Goal: Task Accomplishment & Management: Manage account settings

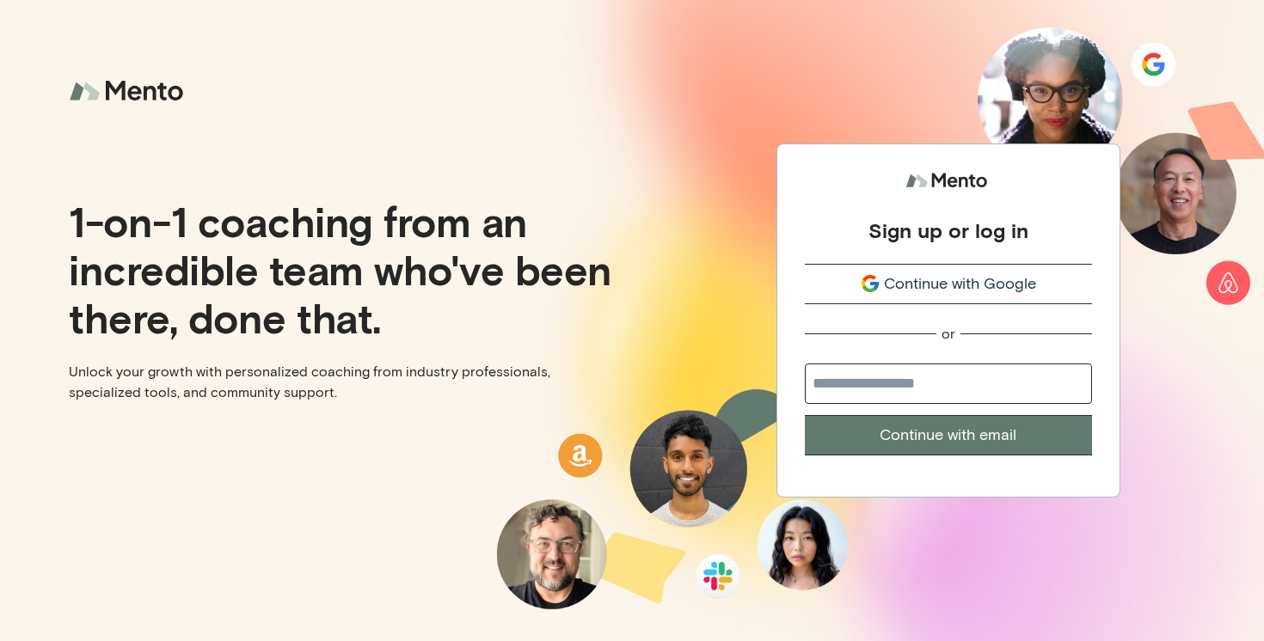
click at [935, 285] on span "Continue with Google" at bounding box center [960, 283] width 152 height 23
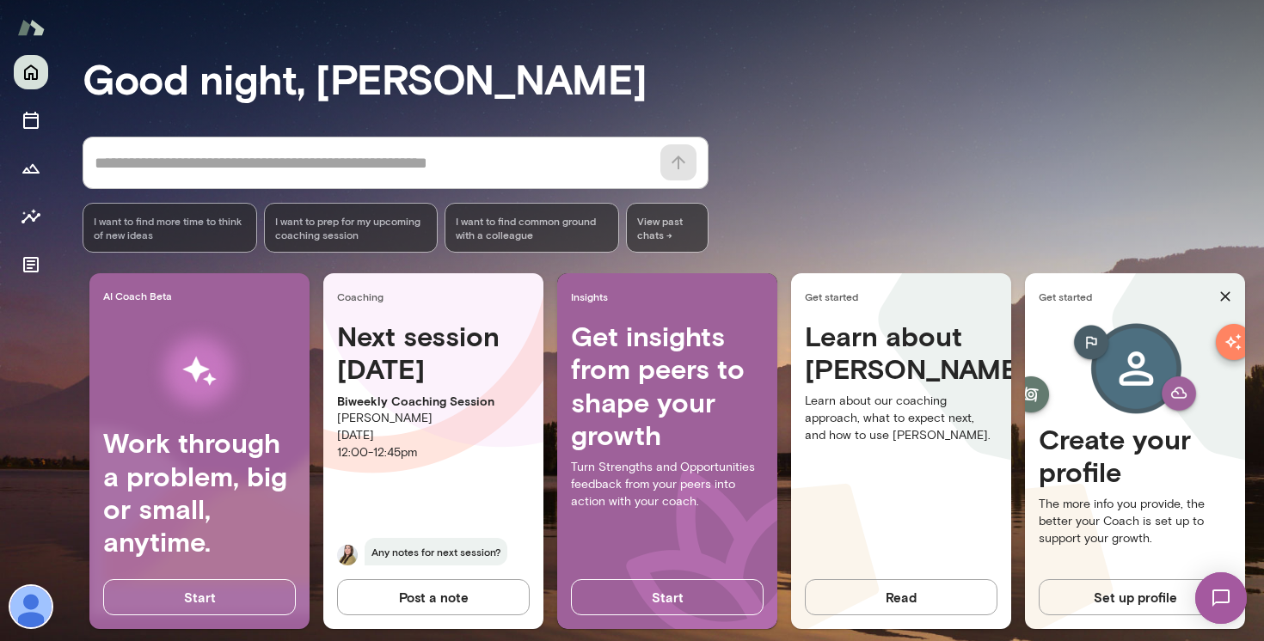
scroll to position [133, 0]
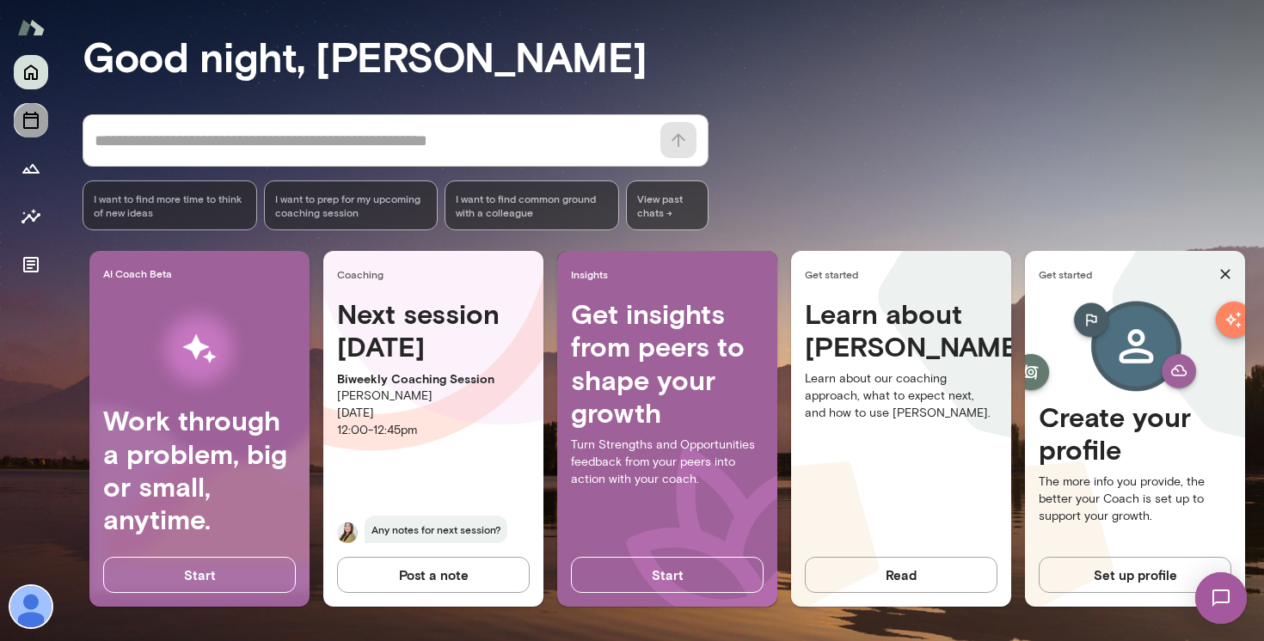
click at [34, 121] on icon "Sessions" at bounding box center [31, 120] width 21 height 21
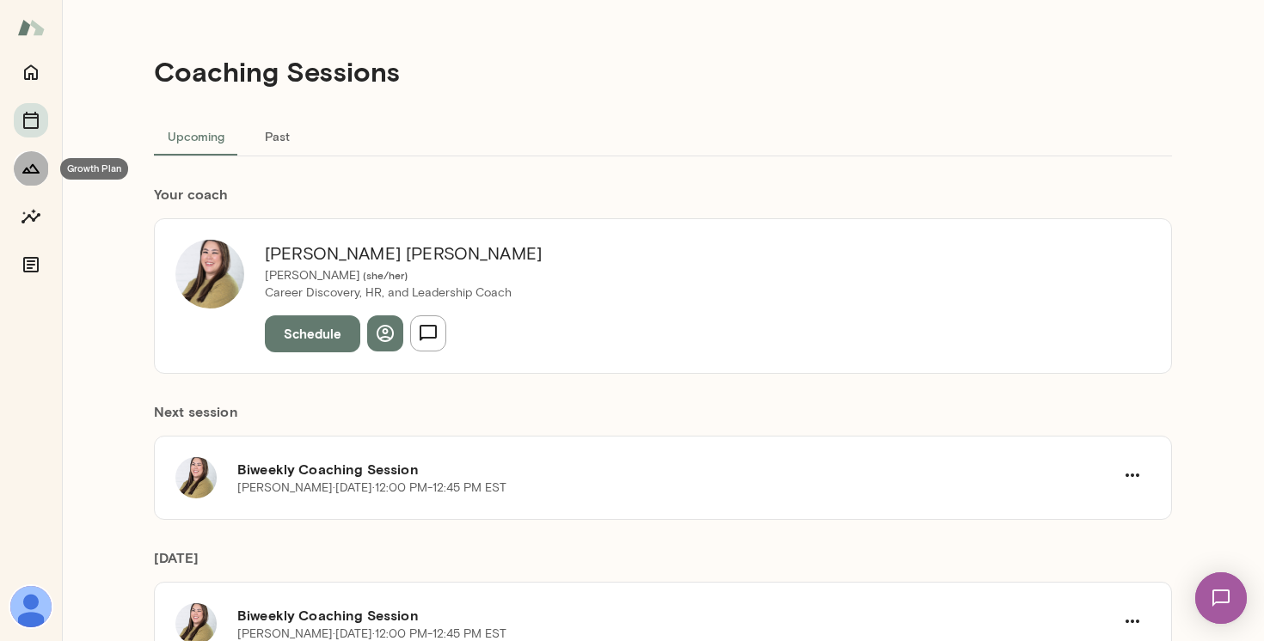
click at [34, 168] on icon "Growth Plan" at bounding box center [31, 168] width 21 height 21
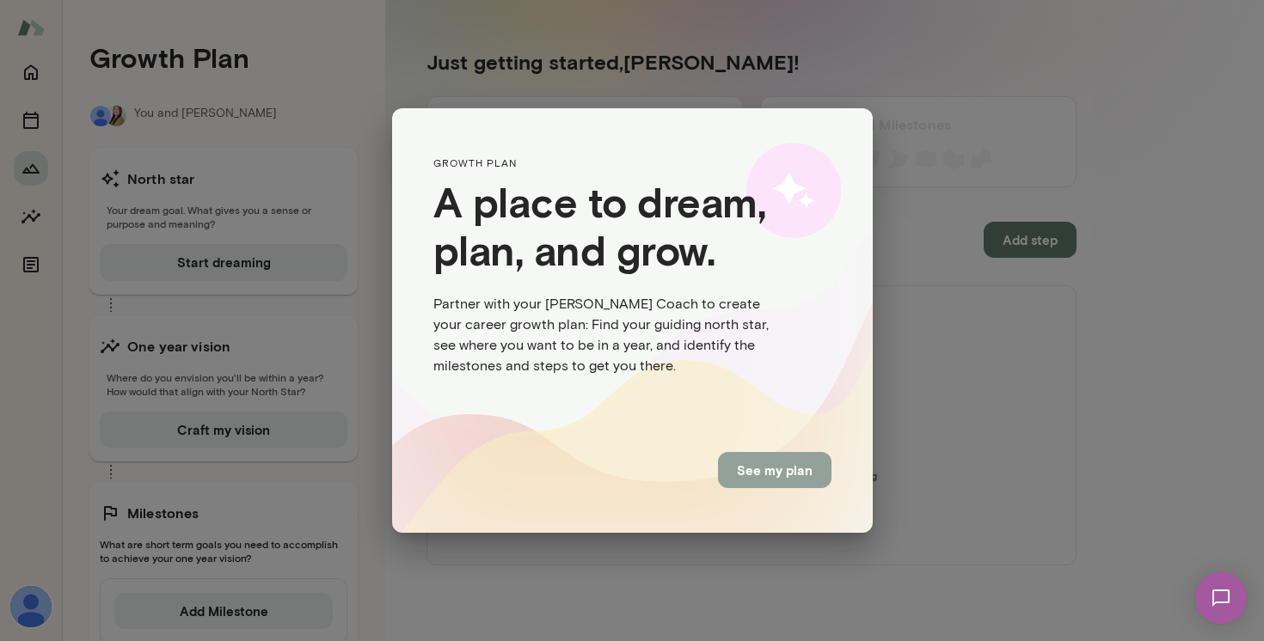
click at [774, 482] on button "See my plan" at bounding box center [774, 470] width 113 height 36
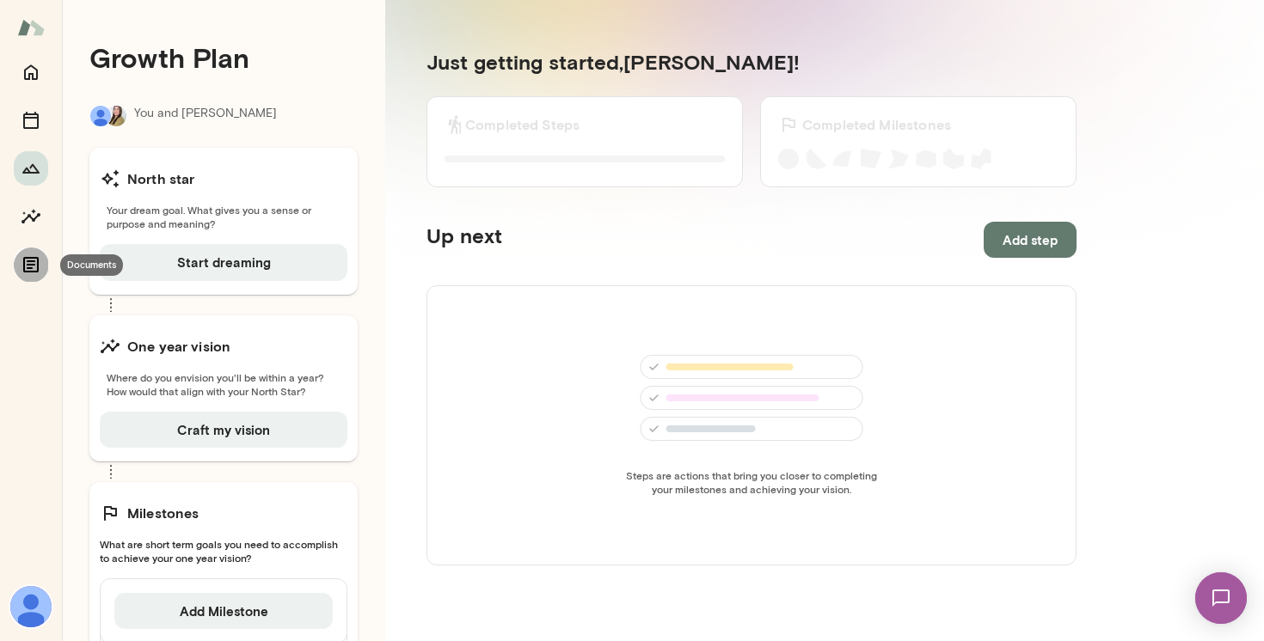
click at [33, 266] on icon "Documents" at bounding box center [31, 264] width 21 height 21
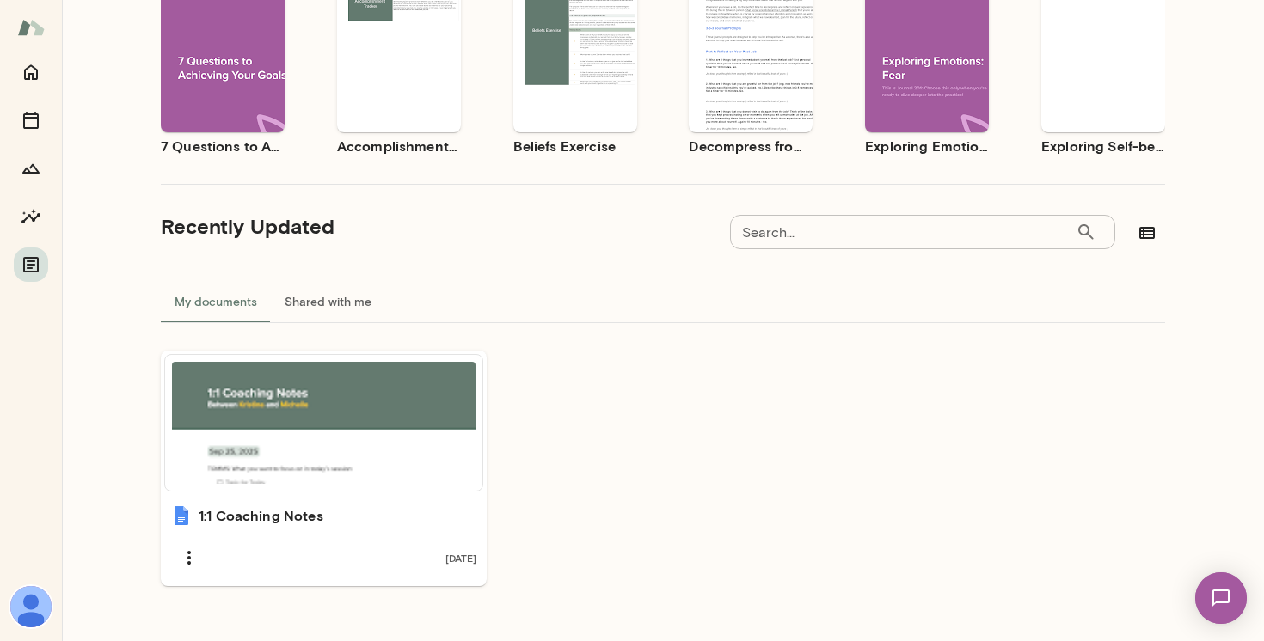
scroll to position [223, 0]
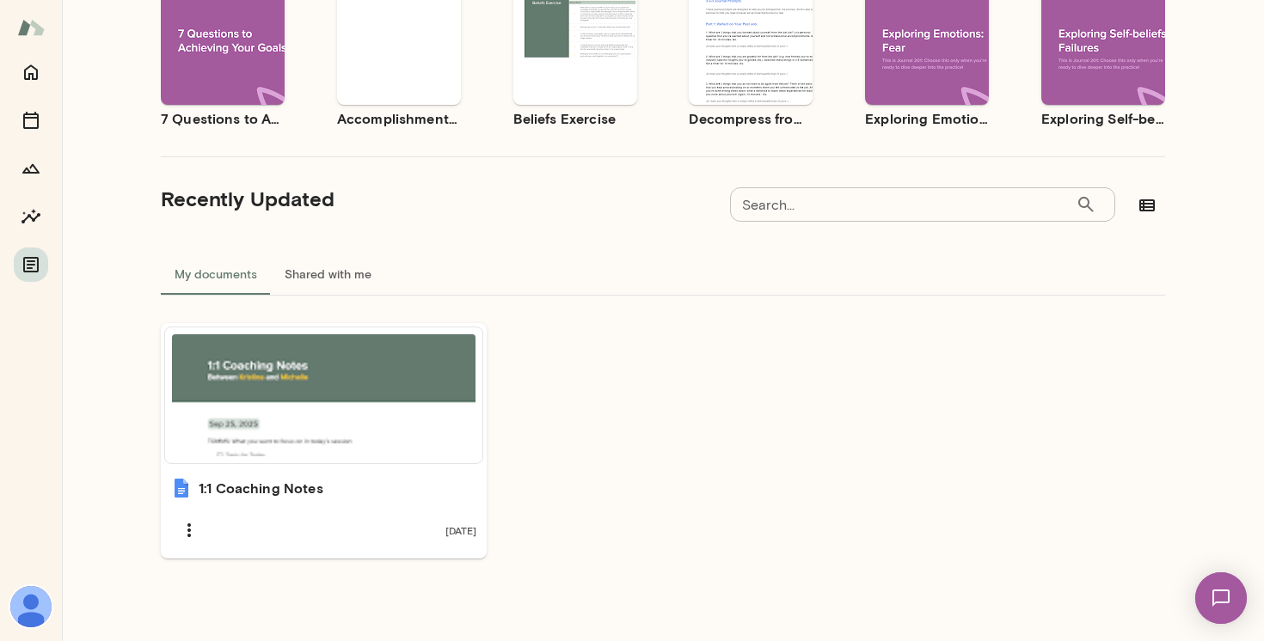
click at [339, 454] on div at bounding box center [323, 395] width 303 height 122
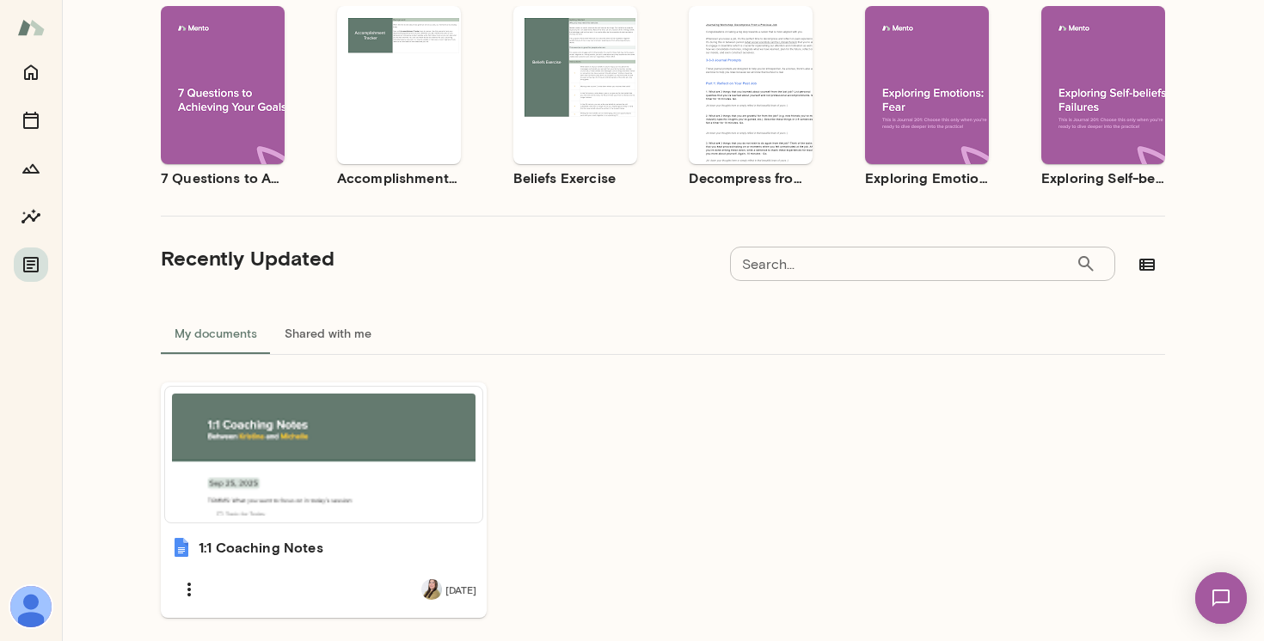
scroll to position [129, 0]
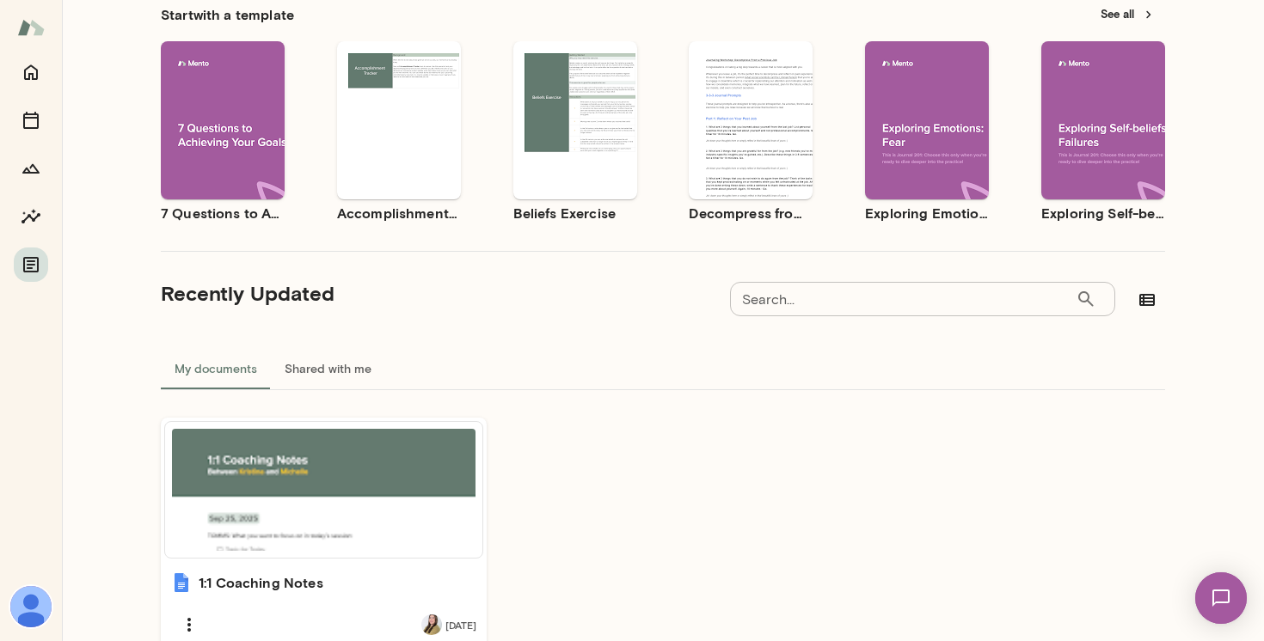
click at [236, 163] on div "Use template Preview" at bounding box center [223, 120] width 124 height 158
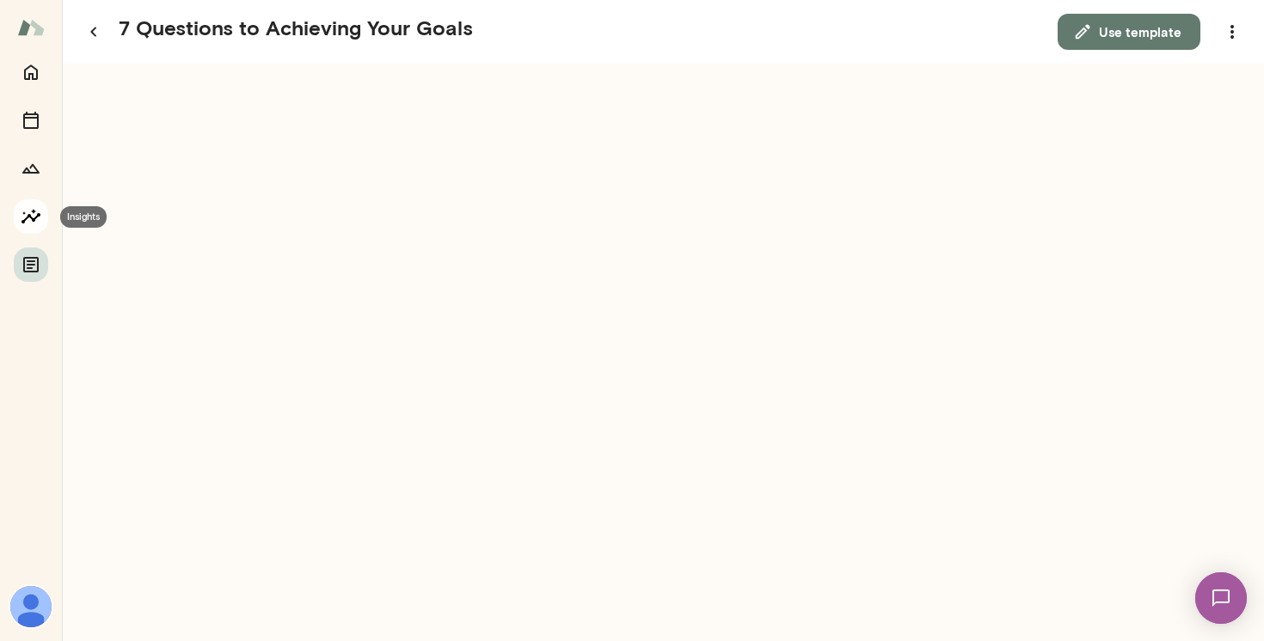
click at [29, 216] on icon "Insights" at bounding box center [30, 216] width 19 height 15
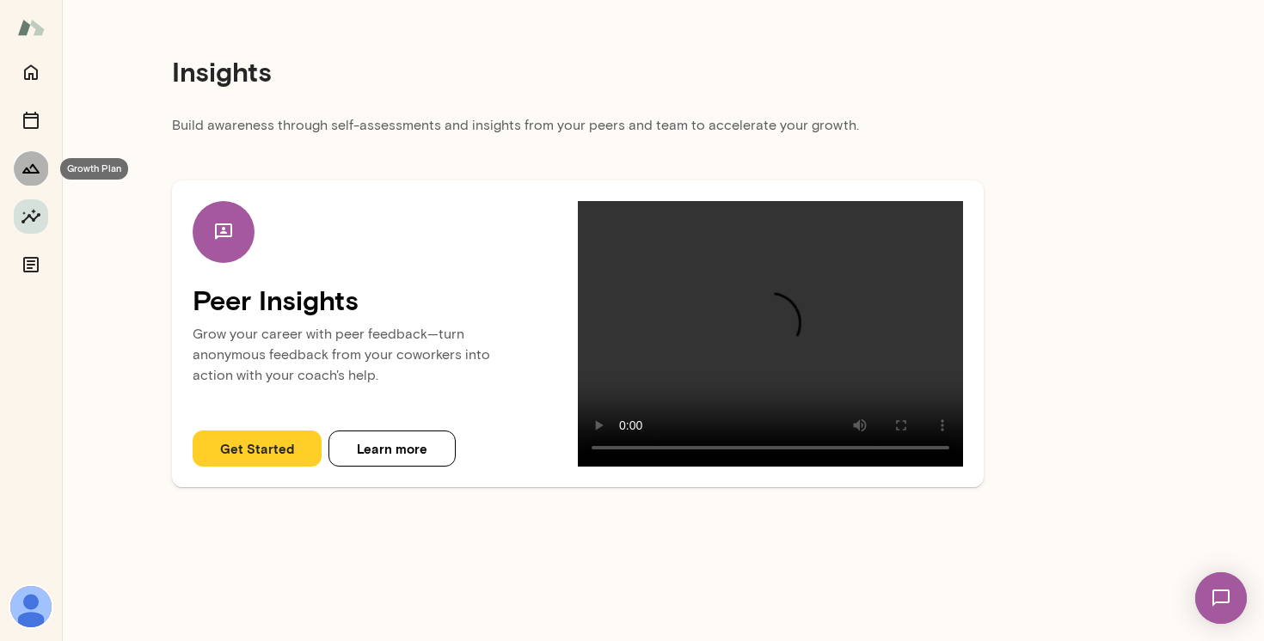
click at [34, 165] on icon "Growth Plan" at bounding box center [30, 168] width 17 height 9
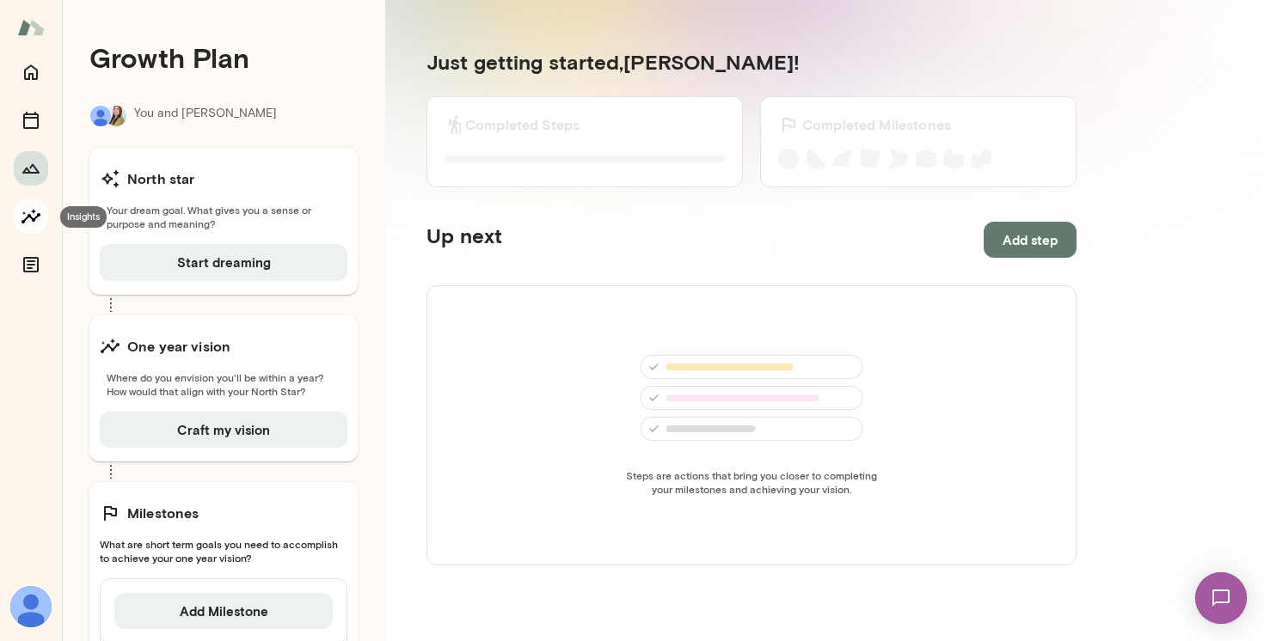
click at [26, 212] on icon "Insights" at bounding box center [31, 216] width 21 height 21
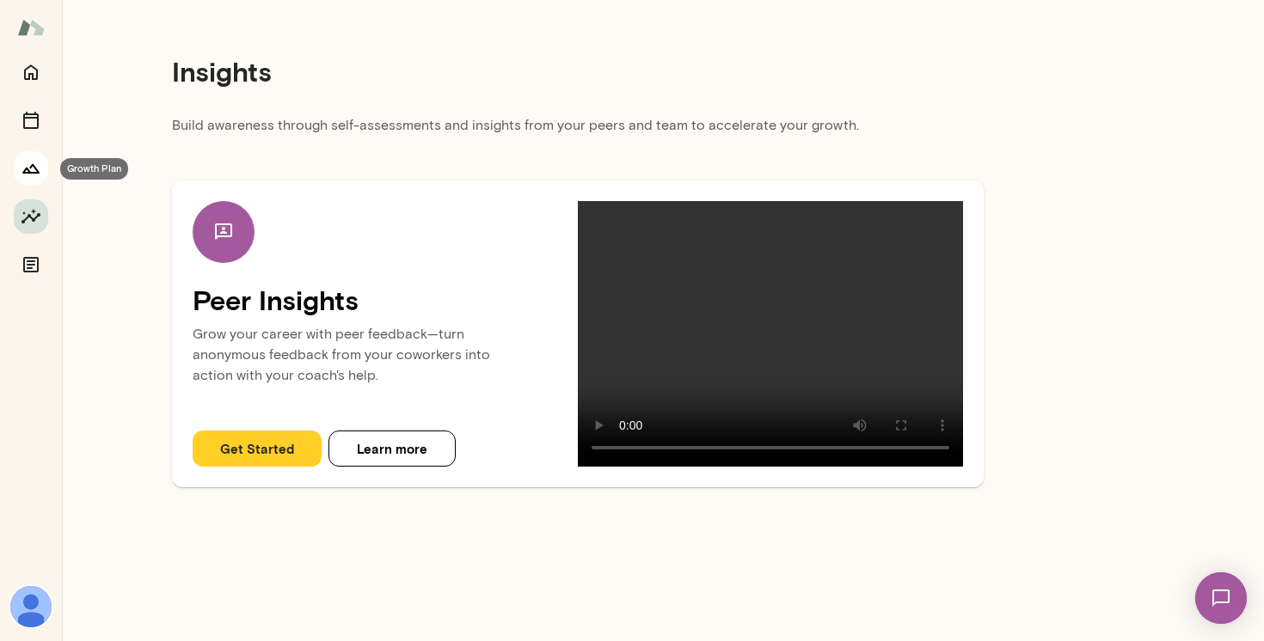
click at [34, 166] on icon "Growth Plan" at bounding box center [30, 168] width 17 height 9
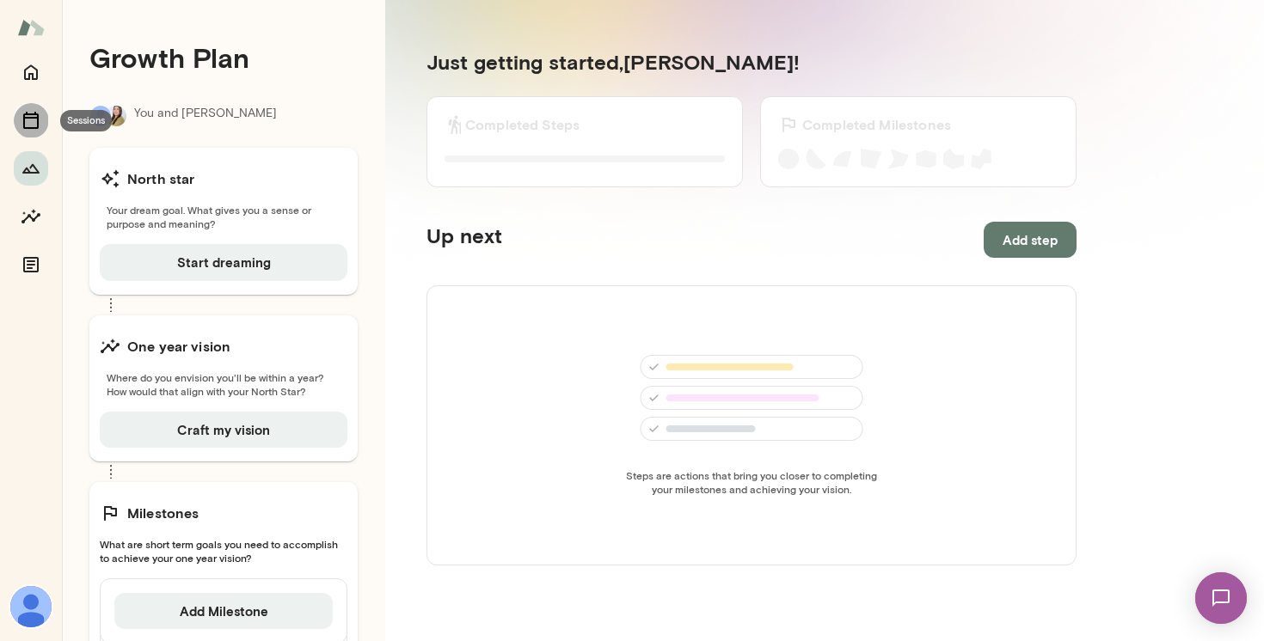
click at [34, 122] on icon "Sessions" at bounding box center [31, 120] width 21 height 21
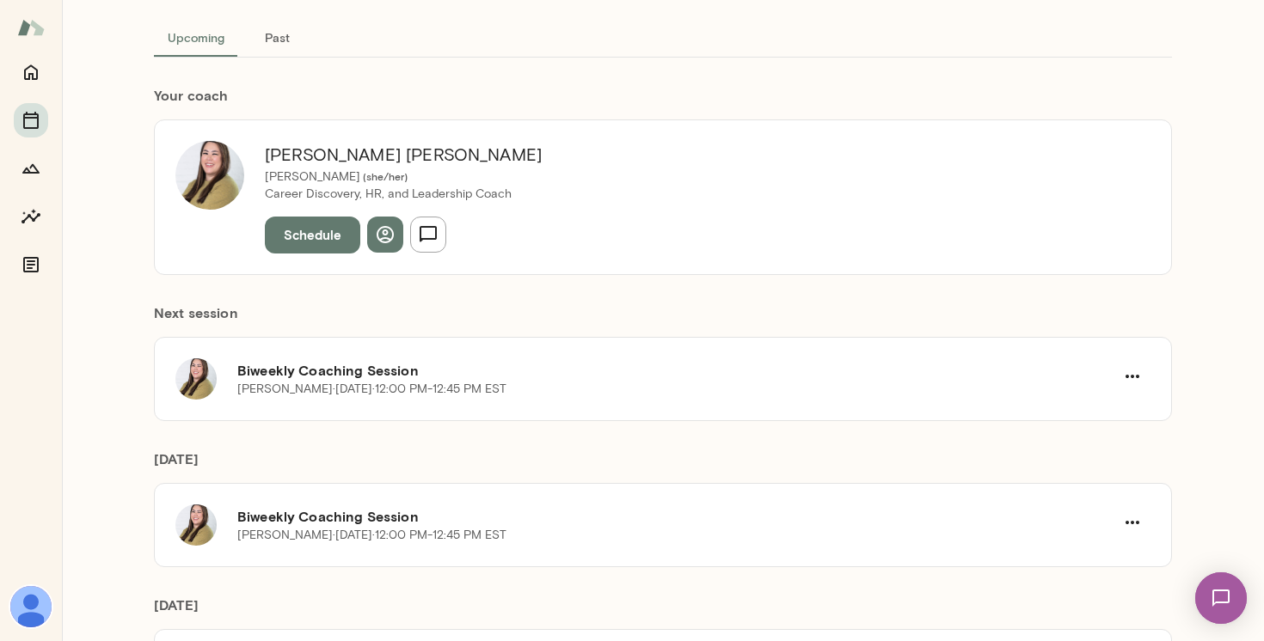
scroll to position [105, 0]
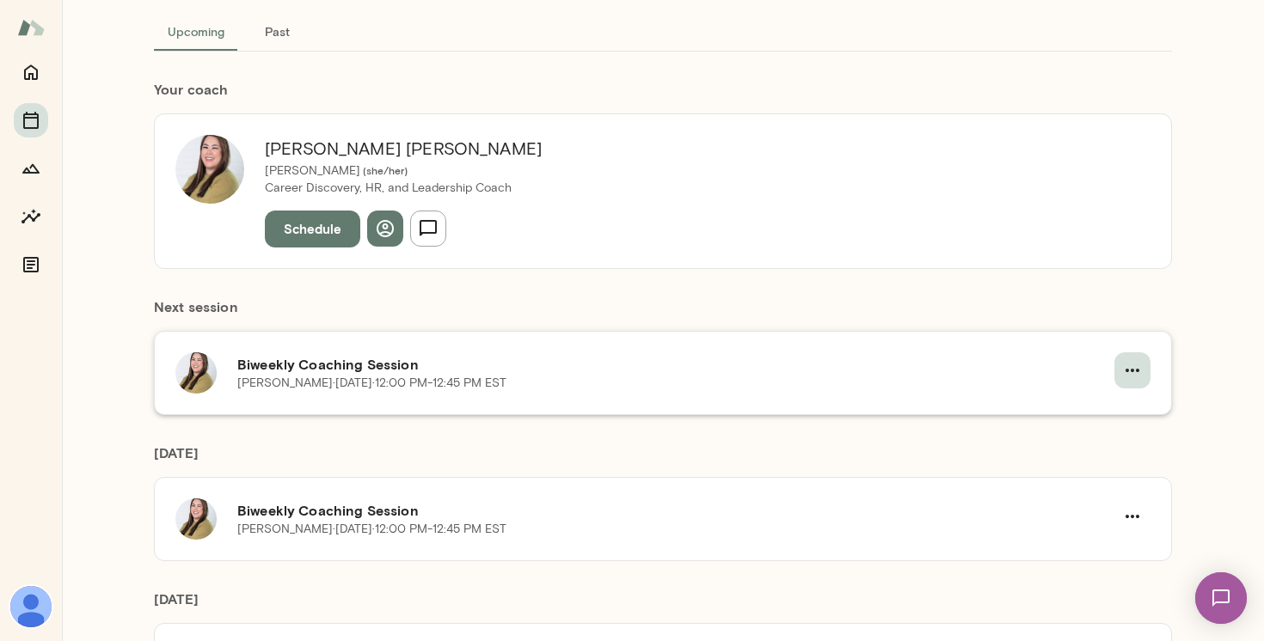
click at [1116, 372] on button "button" at bounding box center [1132, 370] width 36 height 36
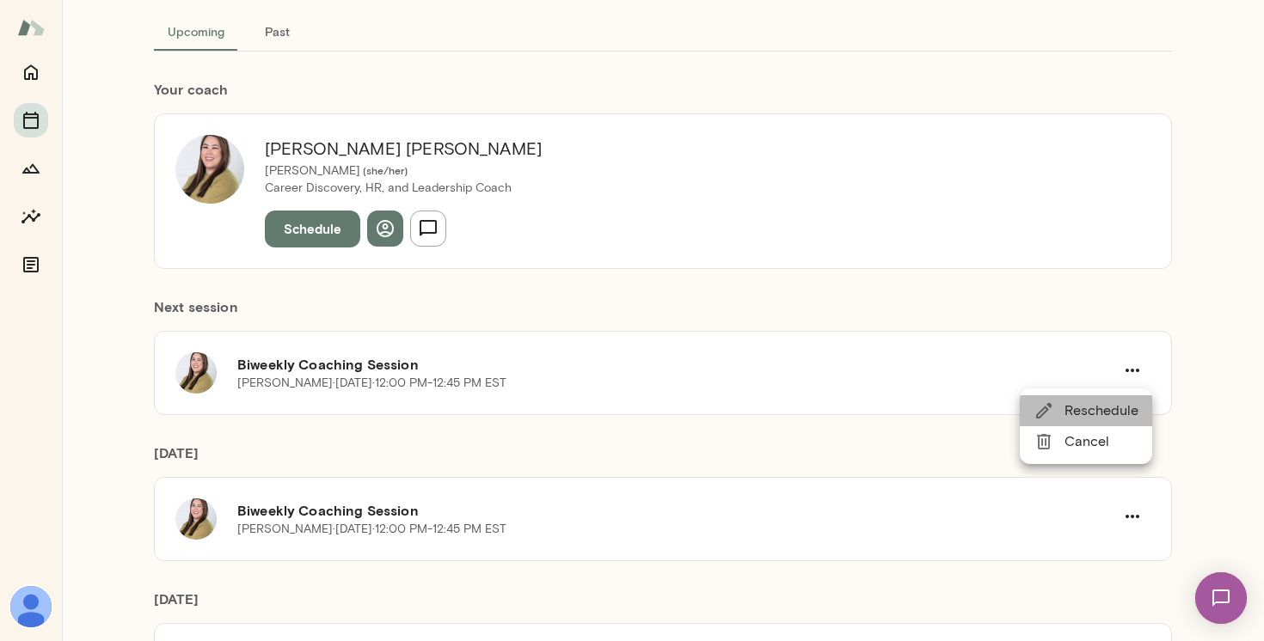
click at [1104, 407] on span "Reschedule" at bounding box center [1101, 411] width 74 height 21
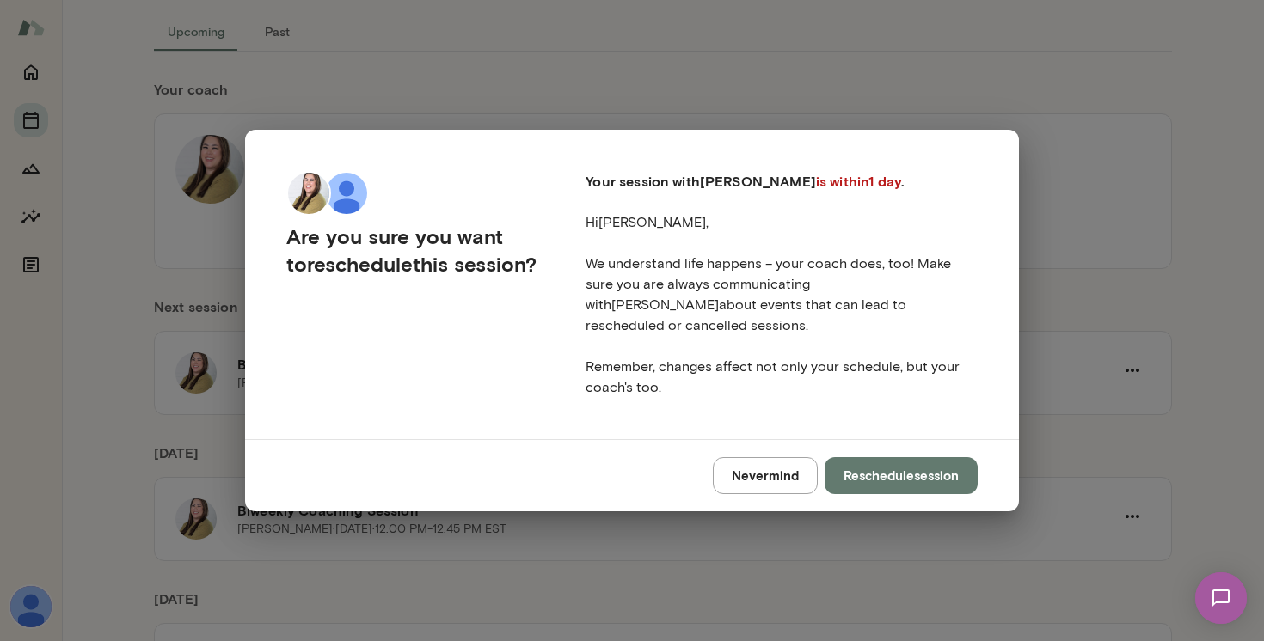
click at [1201, 226] on div "Are you sure you want to reschedule this session? Your session with Michelle is…" at bounding box center [632, 320] width 1264 height 641
click at [741, 469] on button "Nevermind" at bounding box center [765, 475] width 105 height 36
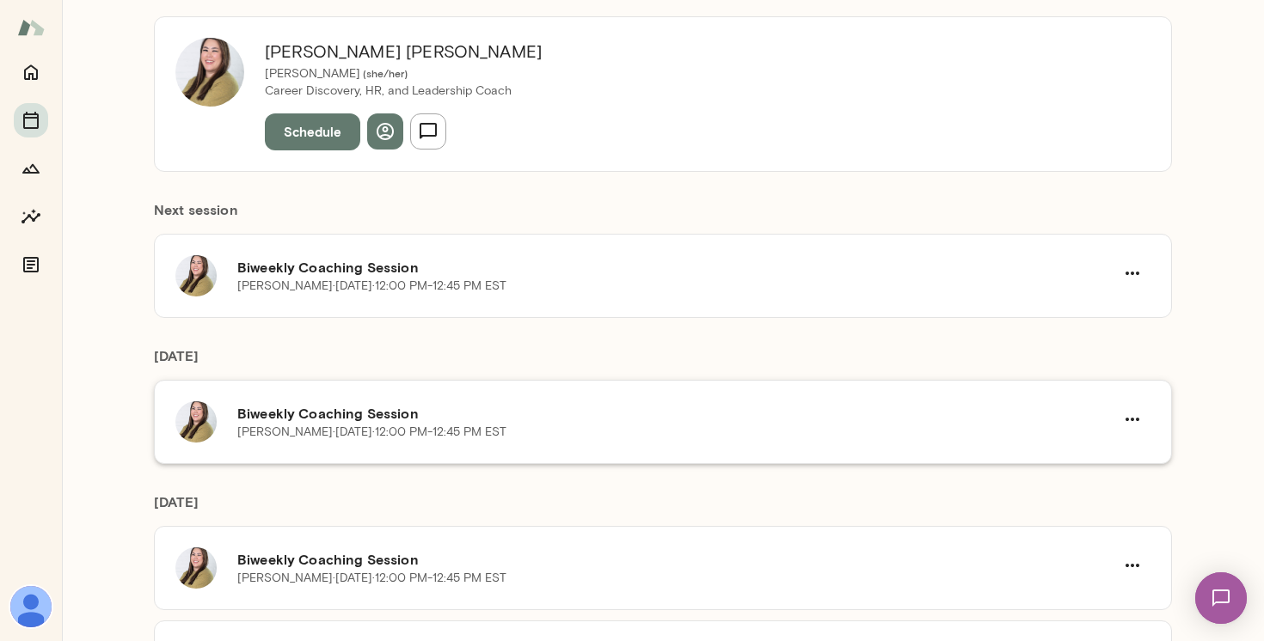
scroll to position [232, 0]
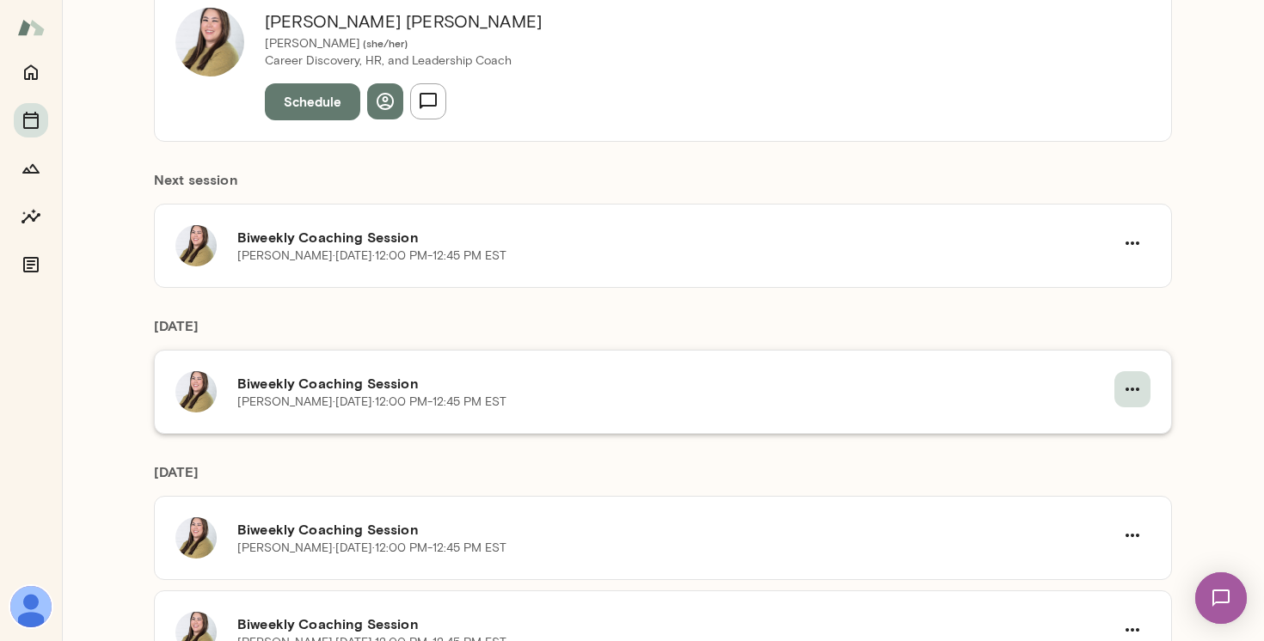
click at [1140, 384] on icon "button" at bounding box center [1132, 389] width 21 height 21
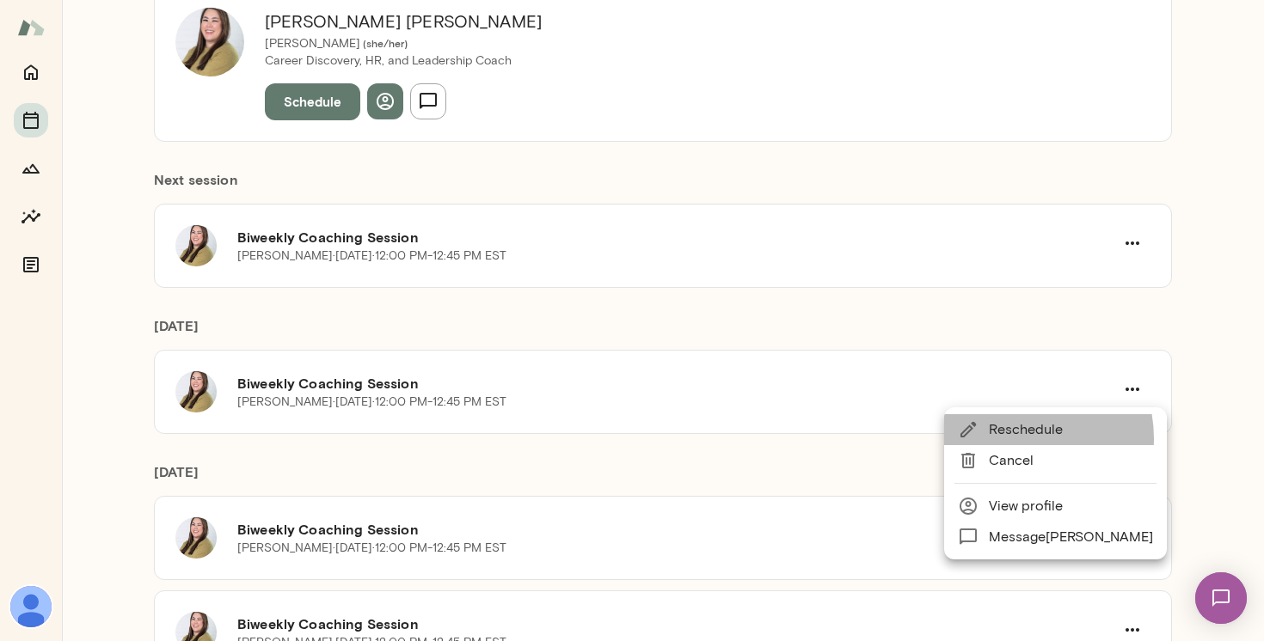
click at [1008, 438] on span "Reschedule" at bounding box center [1070, 429] width 164 height 21
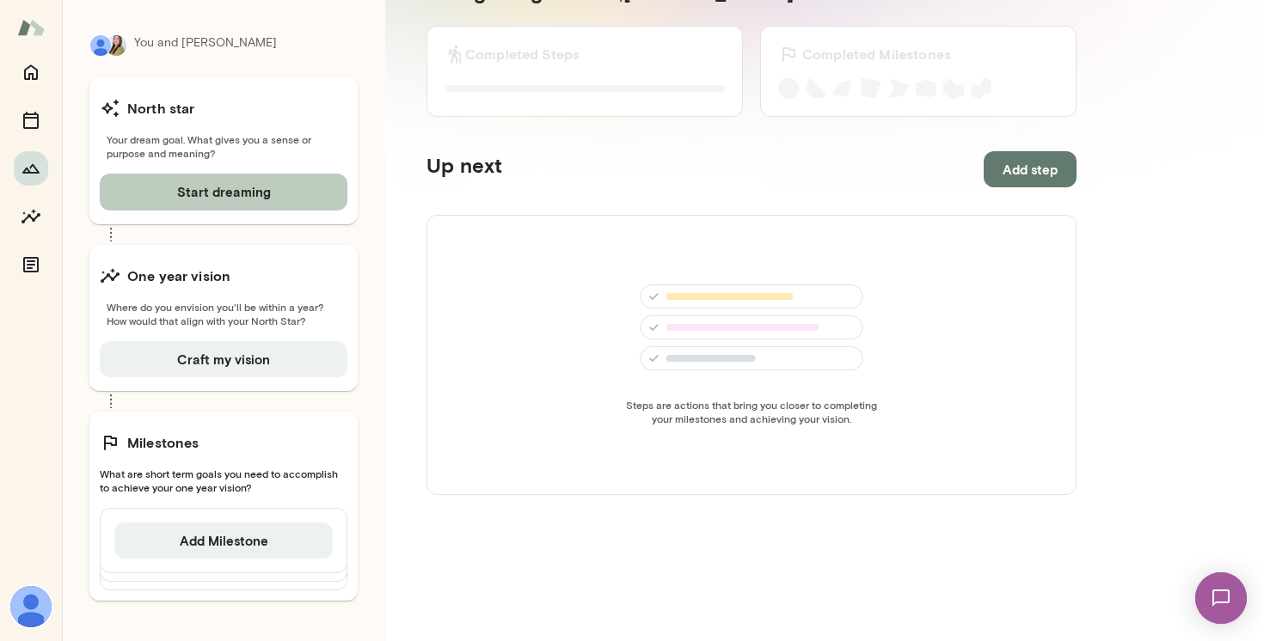
scroll to position [71, 0]
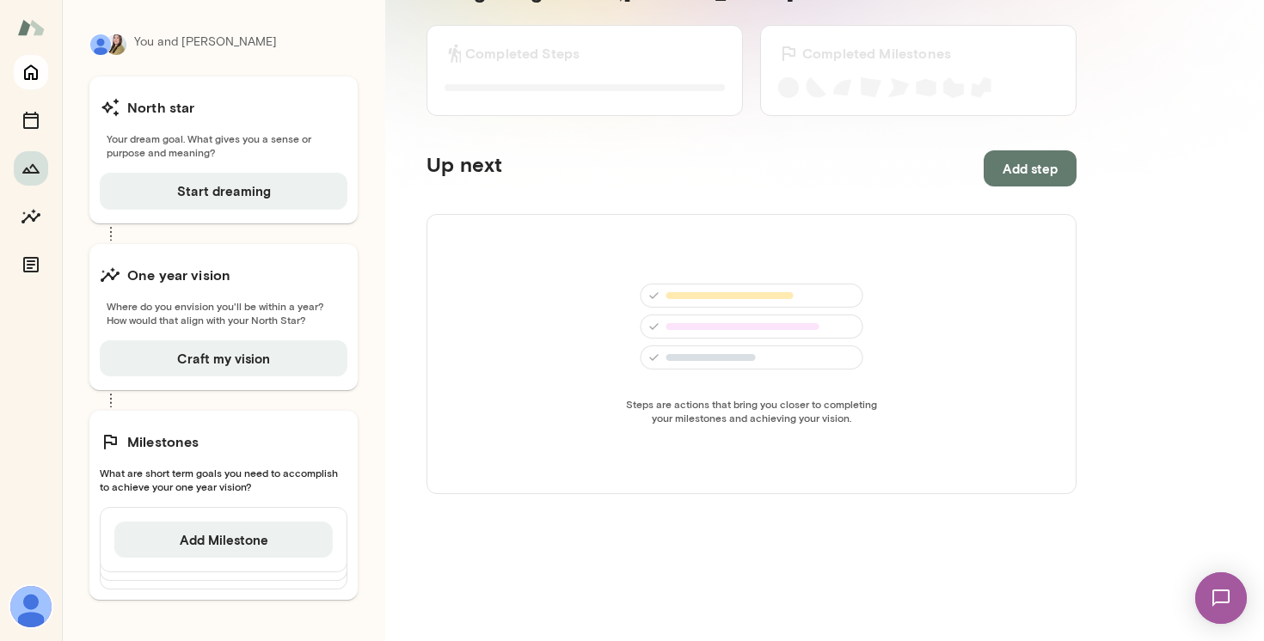
click at [32, 84] on button "Home" at bounding box center [31, 72] width 34 height 34
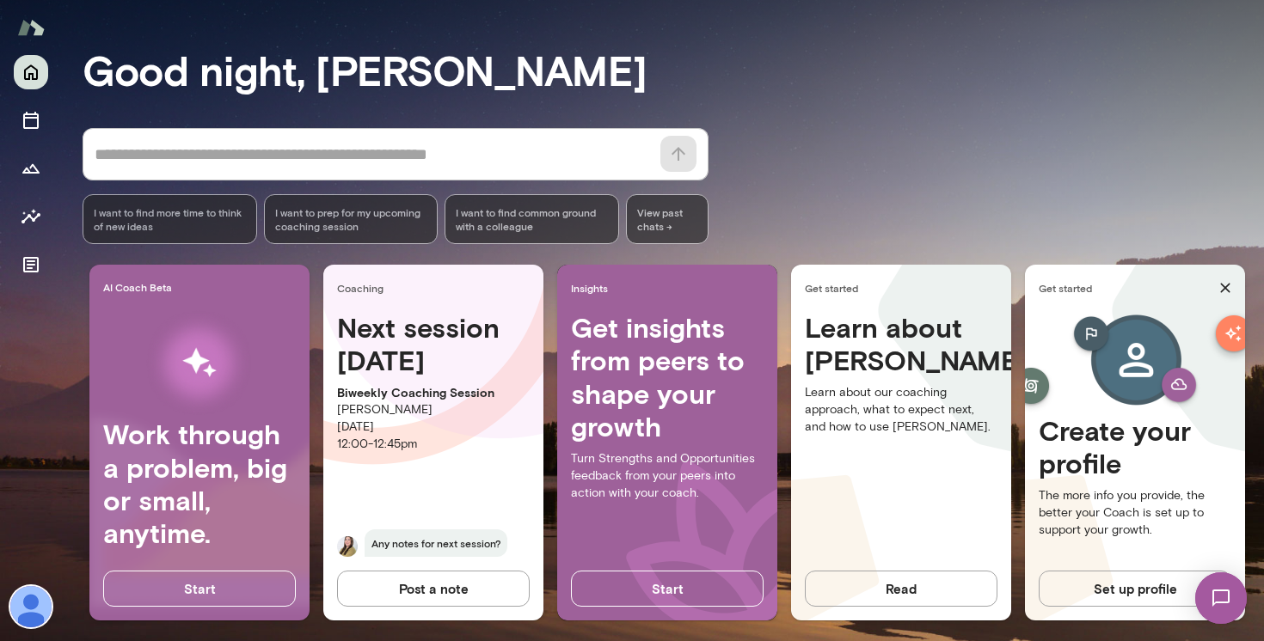
scroll to position [133, 0]
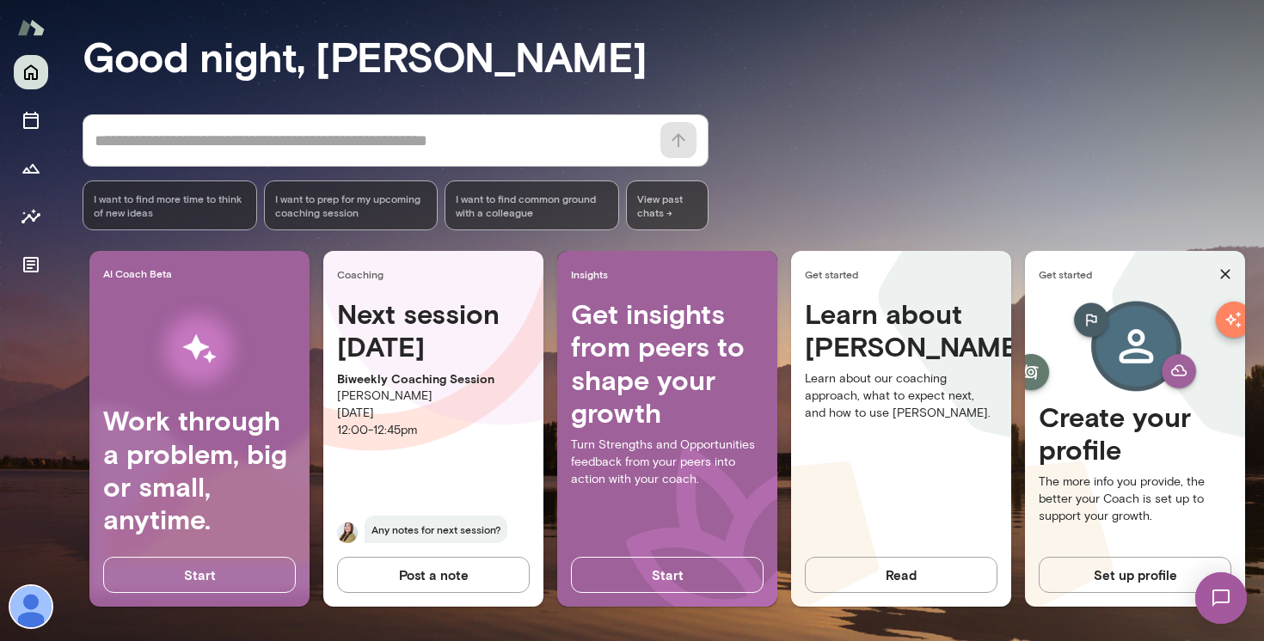
click at [674, 204] on span "View past chats ->" at bounding box center [667, 206] width 83 height 50
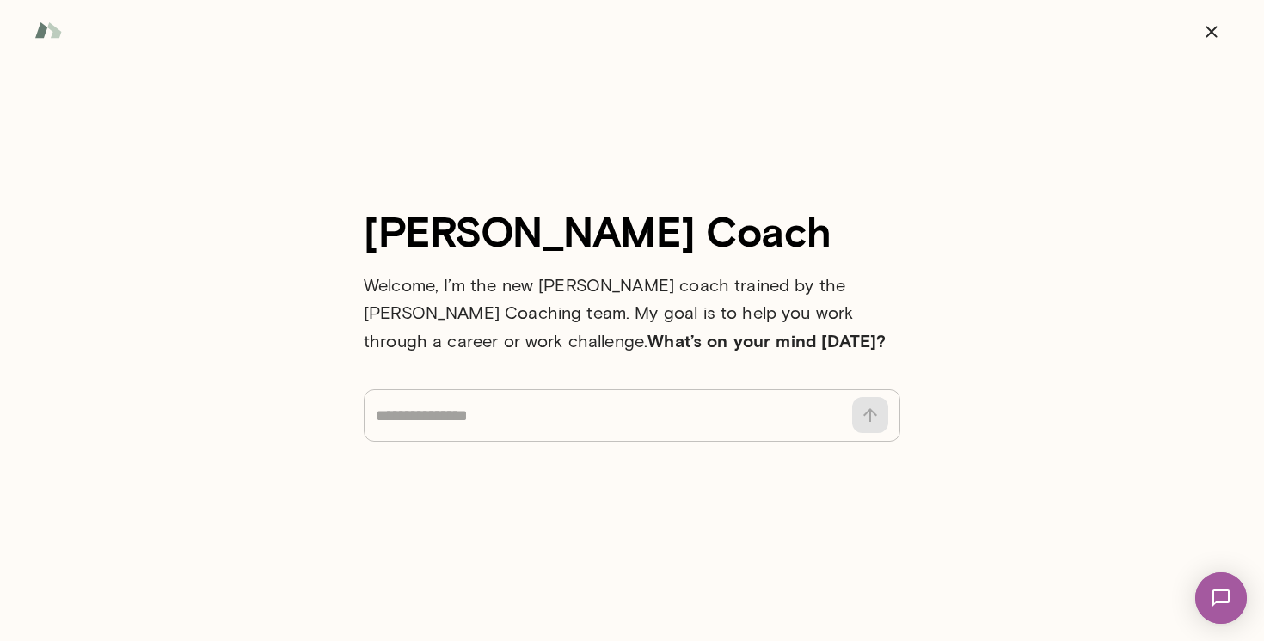
click at [431, 419] on textarea at bounding box center [609, 416] width 466 height 24
